Goal: Information Seeking & Learning: Learn about a topic

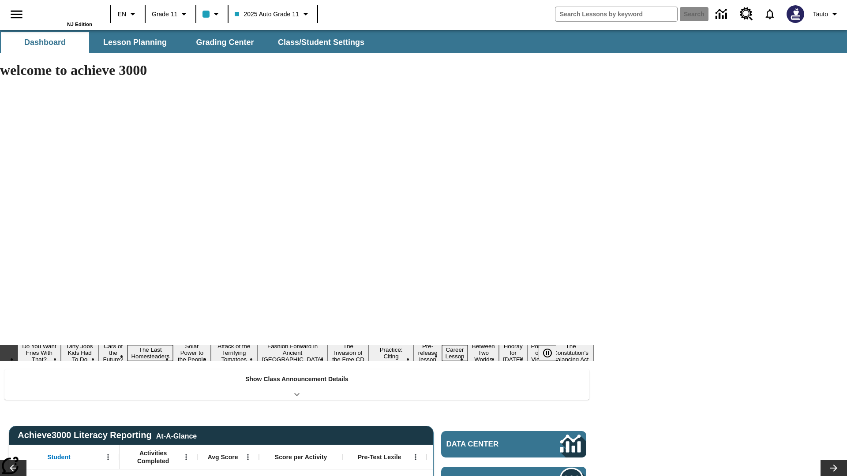
type input "-1"
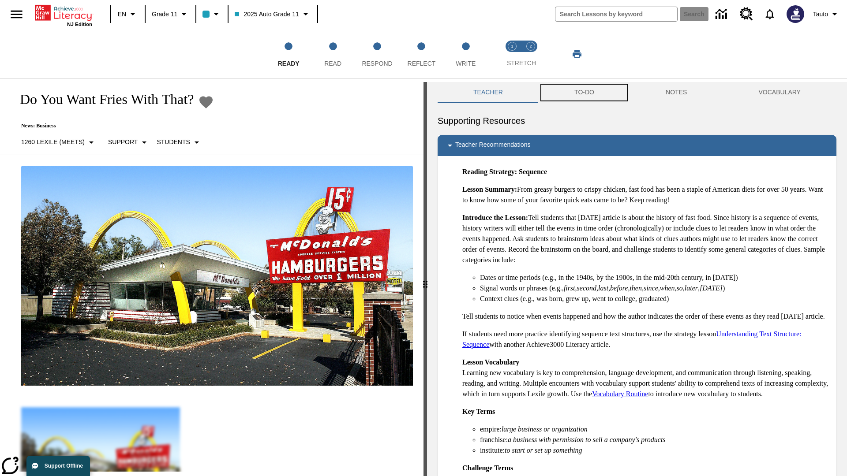
click at [585, 93] on button "TO-DO" at bounding box center [584, 92] width 91 height 21
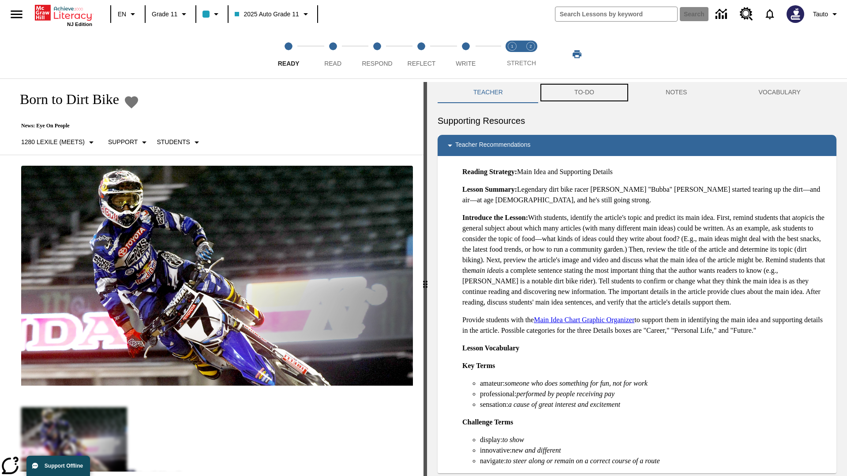
click at [585, 93] on button "TO-DO" at bounding box center [584, 92] width 91 height 21
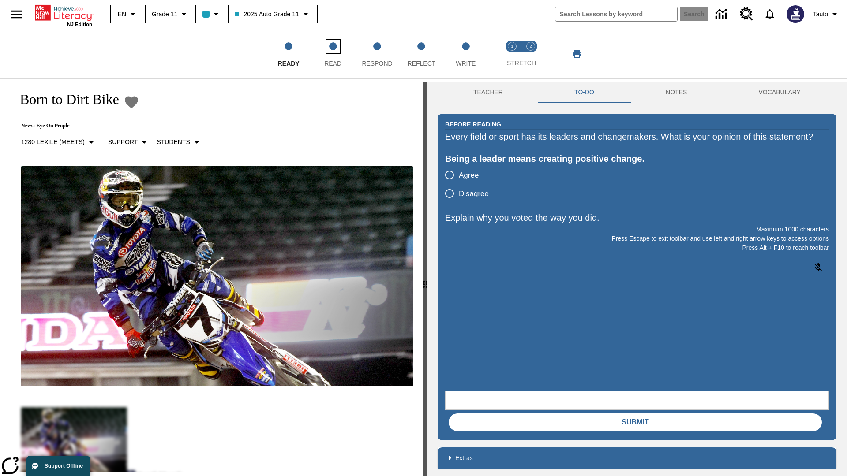
click at [333, 54] on span "Read" at bounding box center [332, 60] width 17 height 16
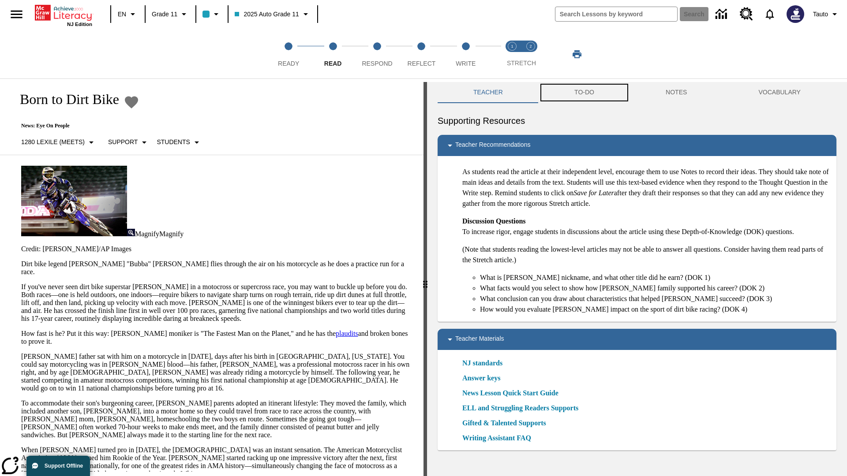
scroll to position [0, 0]
click at [585, 93] on button "TO-DO" at bounding box center [584, 92] width 91 height 21
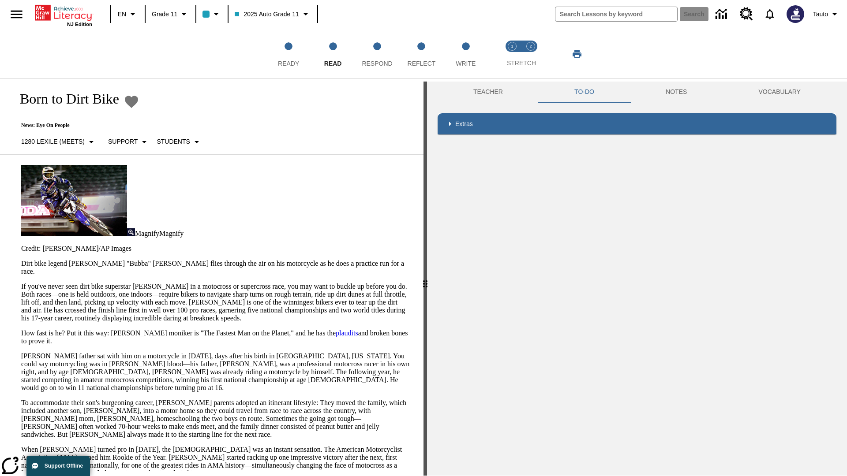
click at [21, 283] on p "If you've never seen dirt bike superstar [PERSON_NAME] in a motocross or superc…" at bounding box center [217, 303] width 392 height 40
